Goal: Entertainment & Leisure: Consume media (video, audio)

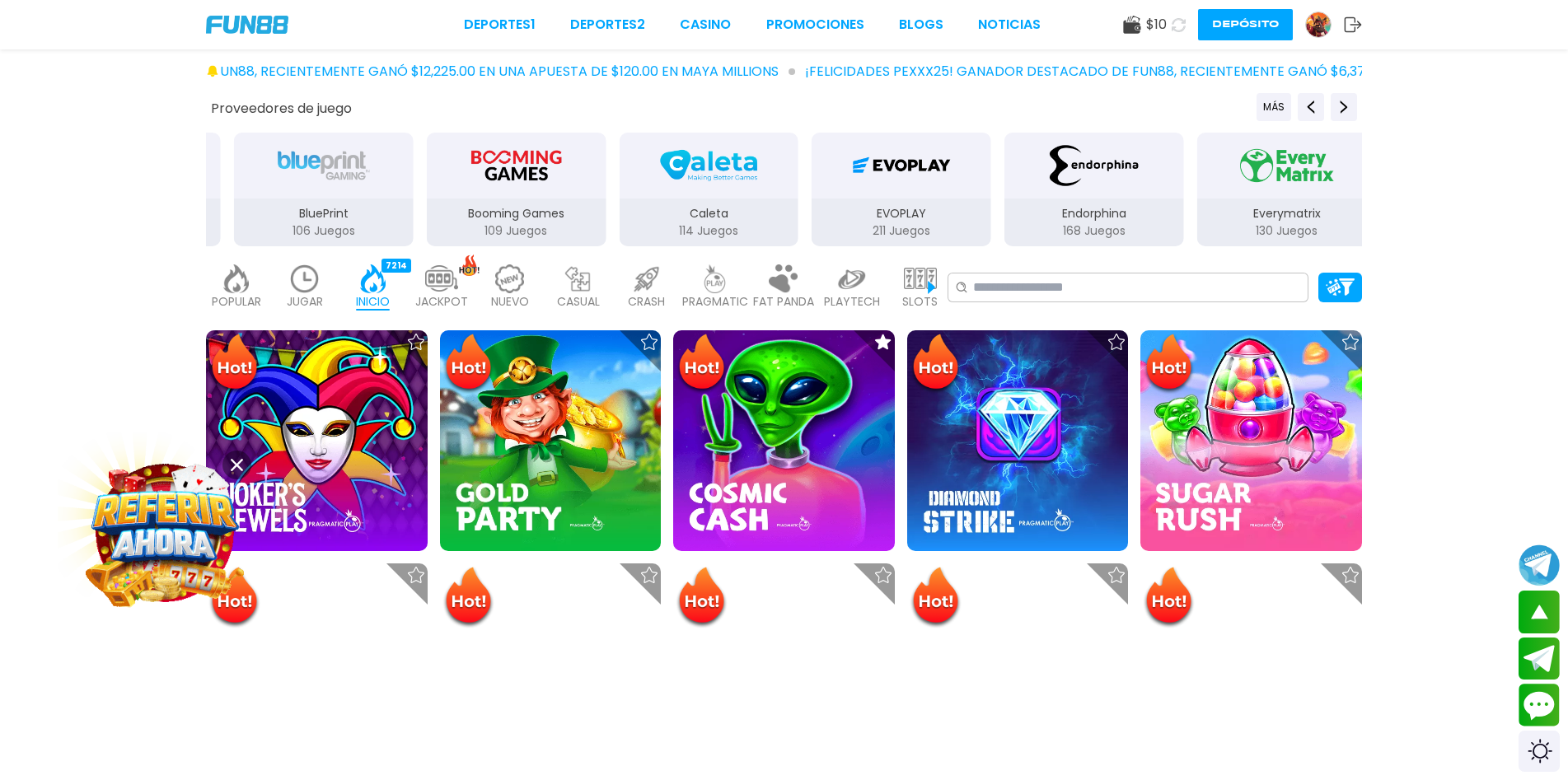
scroll to position [494, 0]
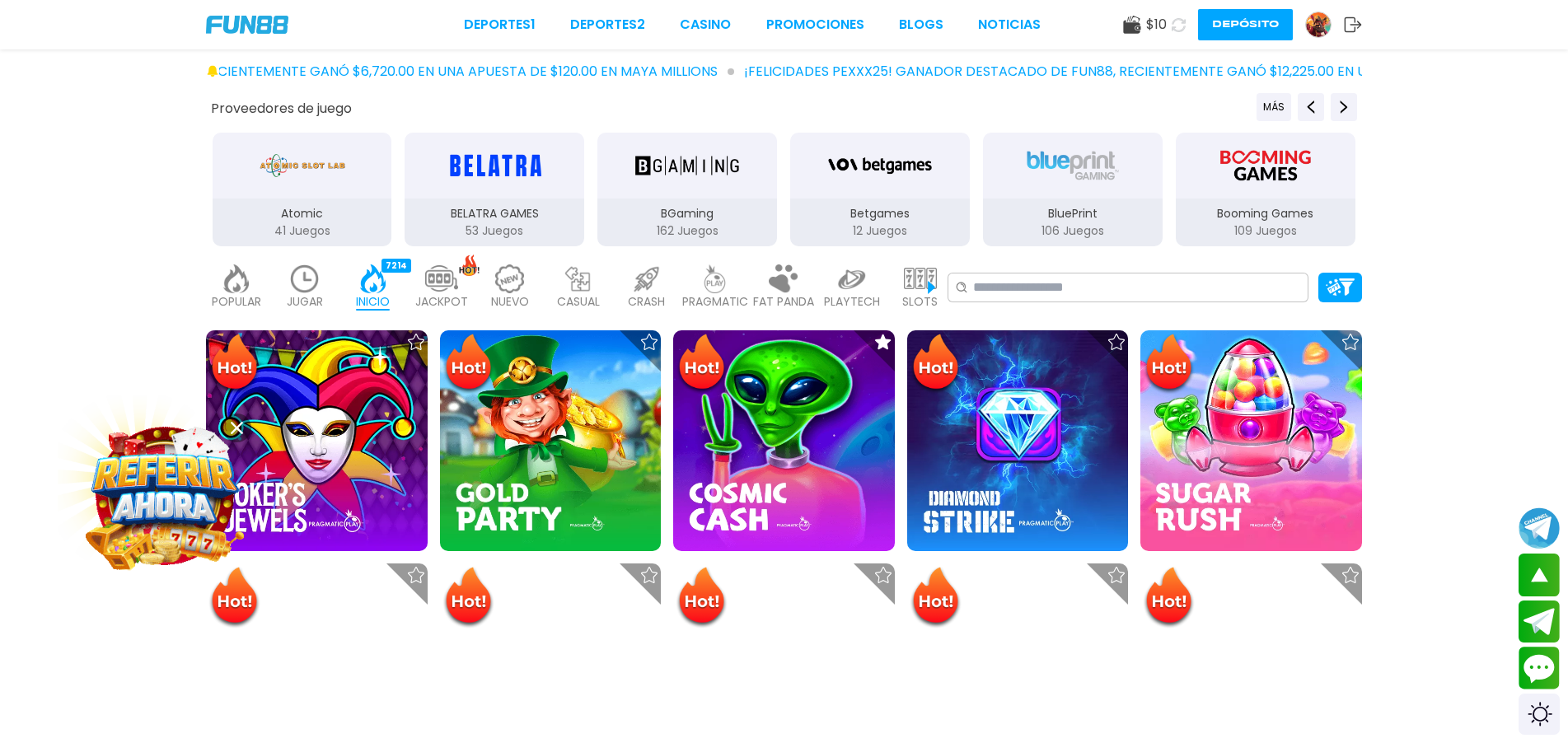
scroll to position [494, 0]
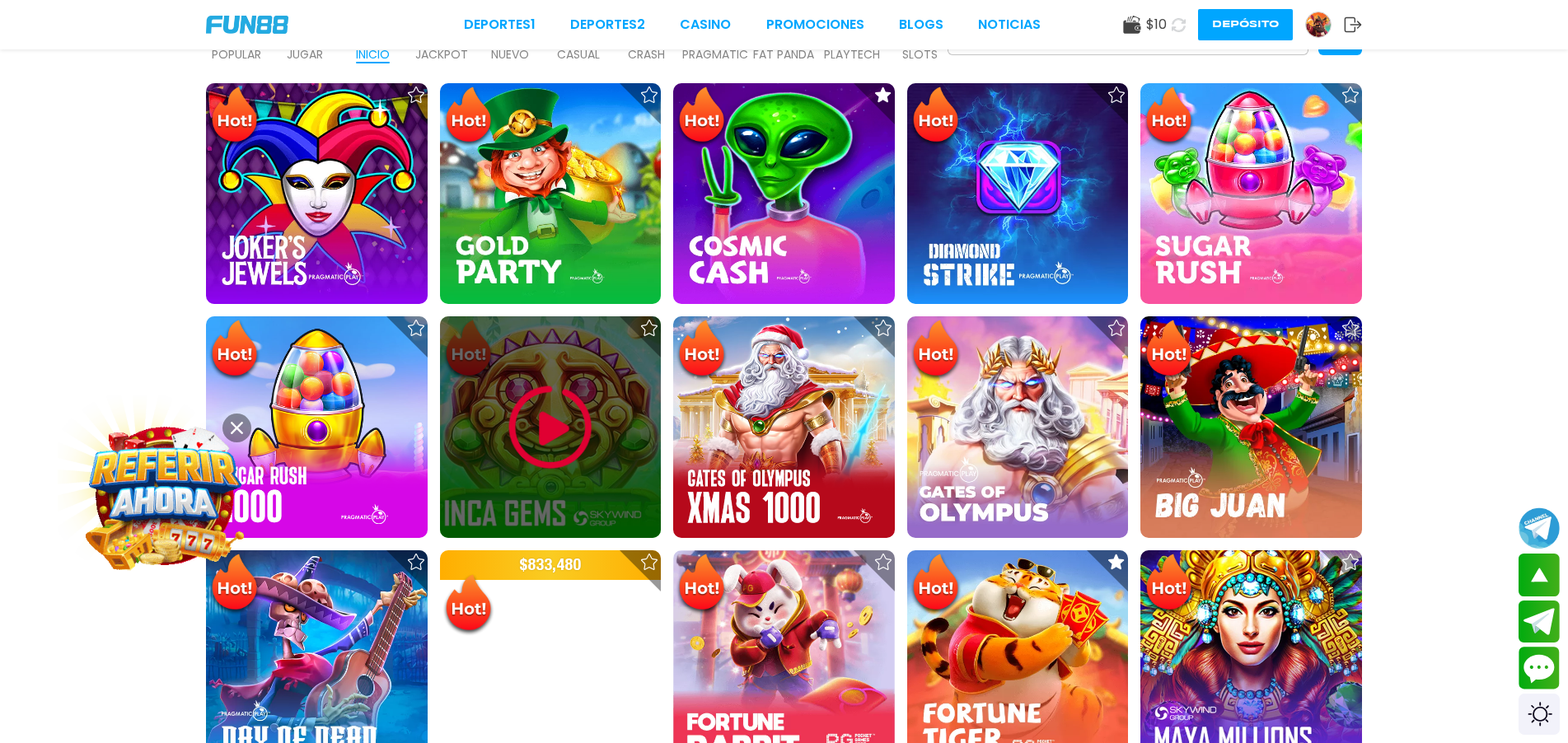
click at [549, 436] on img at bounding box center [550, 427] width 99 height 99
